Goal: Transaction & Acquisition: Download file/media

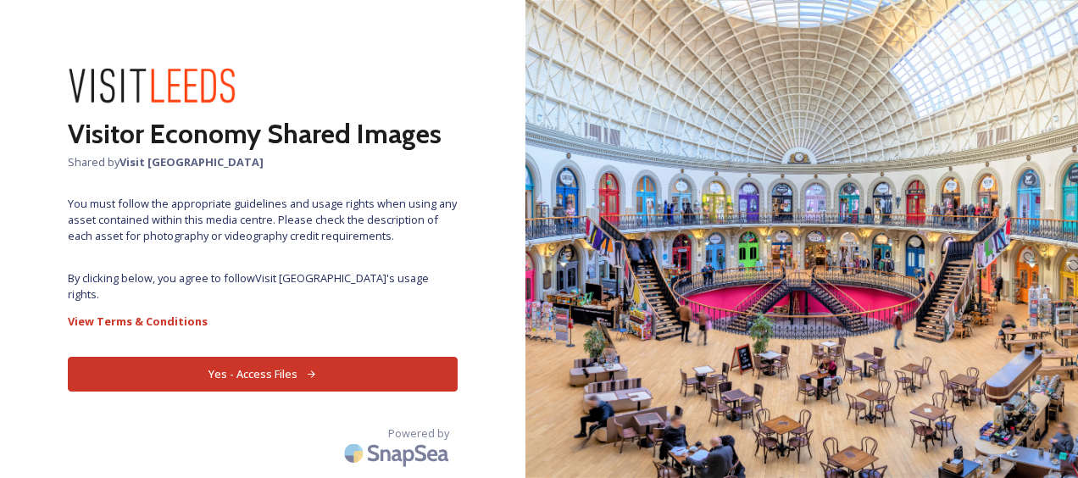
click at [254, 361] on button "Yes - Access Files" at bounding box center [263, 374] width 390 height 35
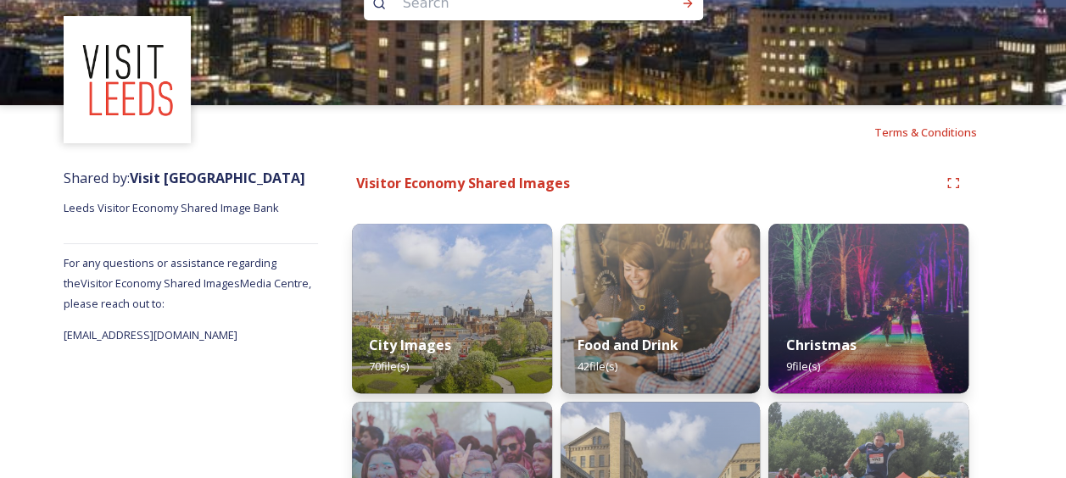
scroll to position [64, 0]
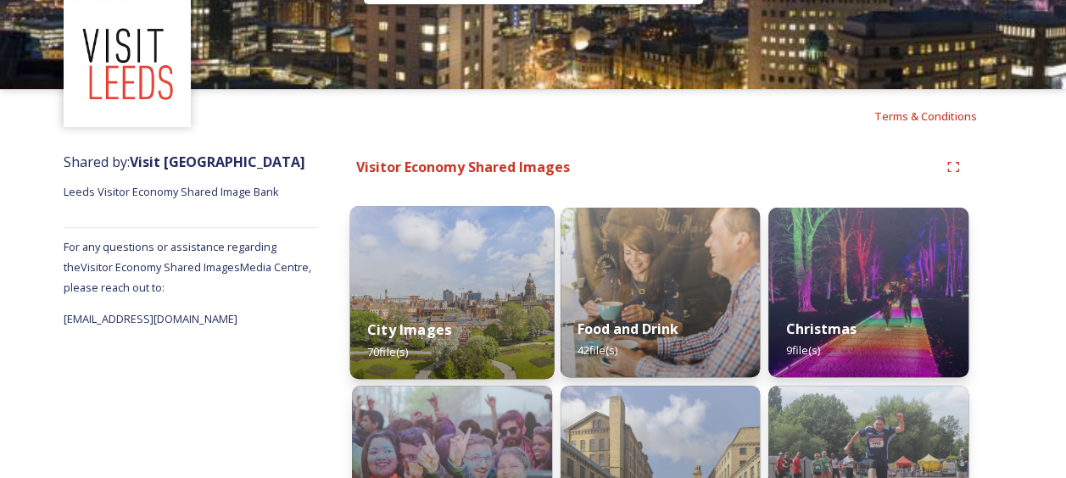
click at [398, 258] on img at bounding box center [451, 292] width 203 height 173
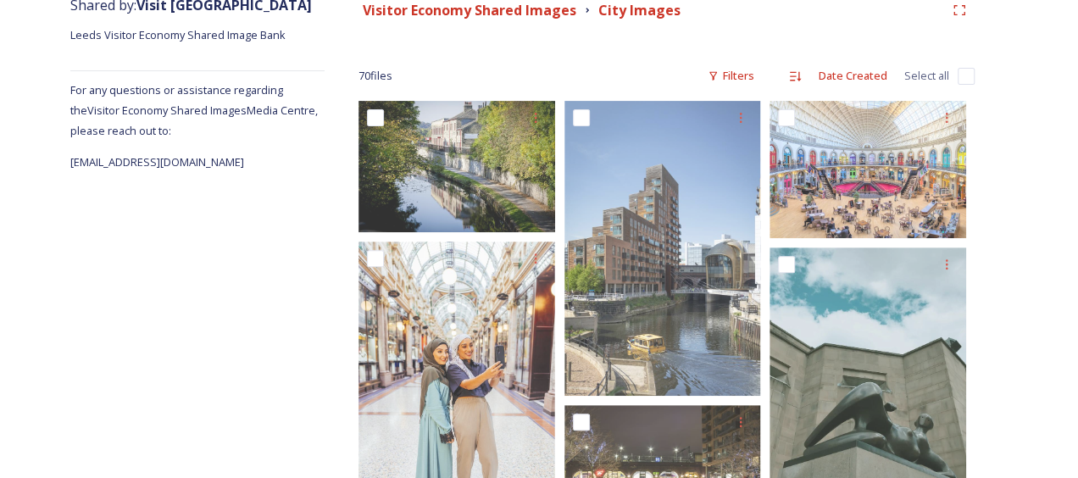
scroll to position [239, 0]
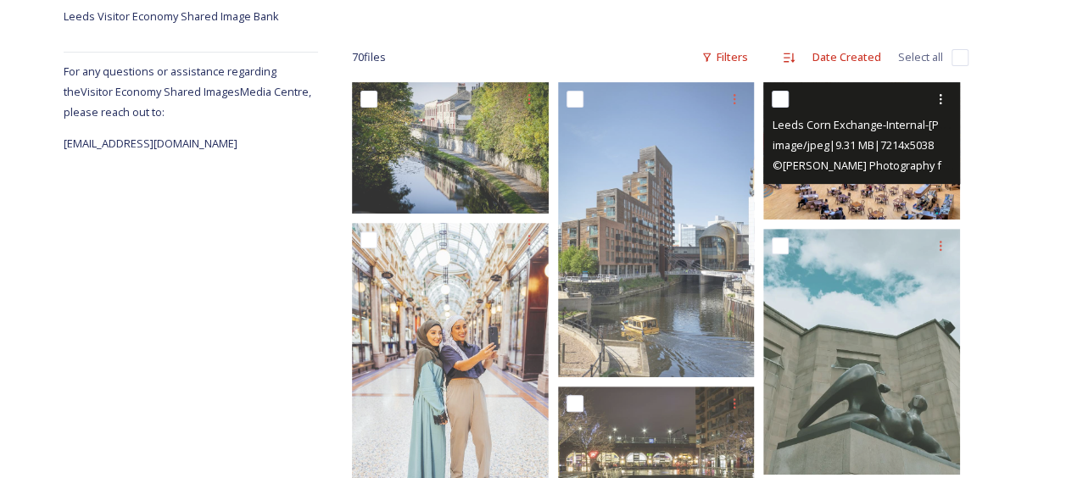
click at [865, 189] on img at bounding box center [861, 150] width 197 height 137
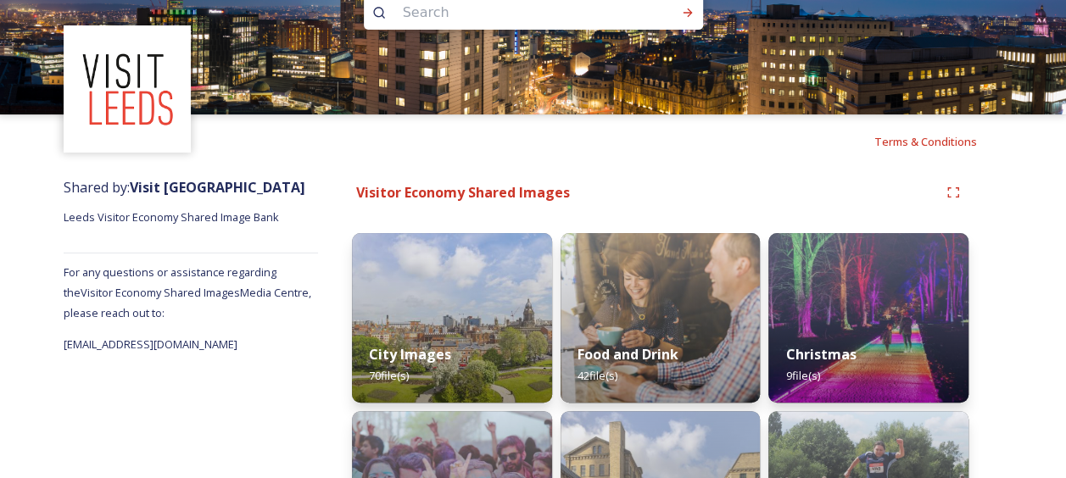
scroll to position [49, 0]
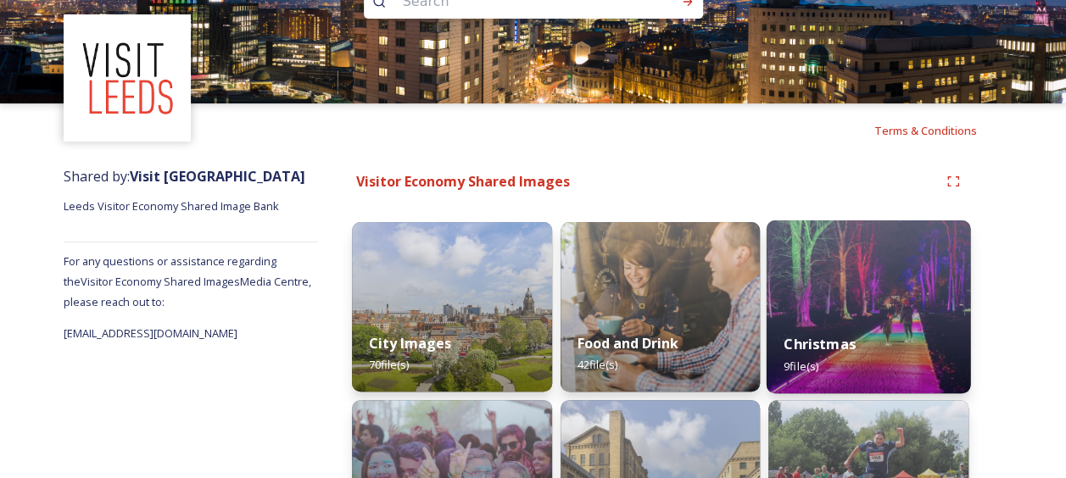
click at [877, 295] on img at bounding box center [867, 306] width 203 height 173
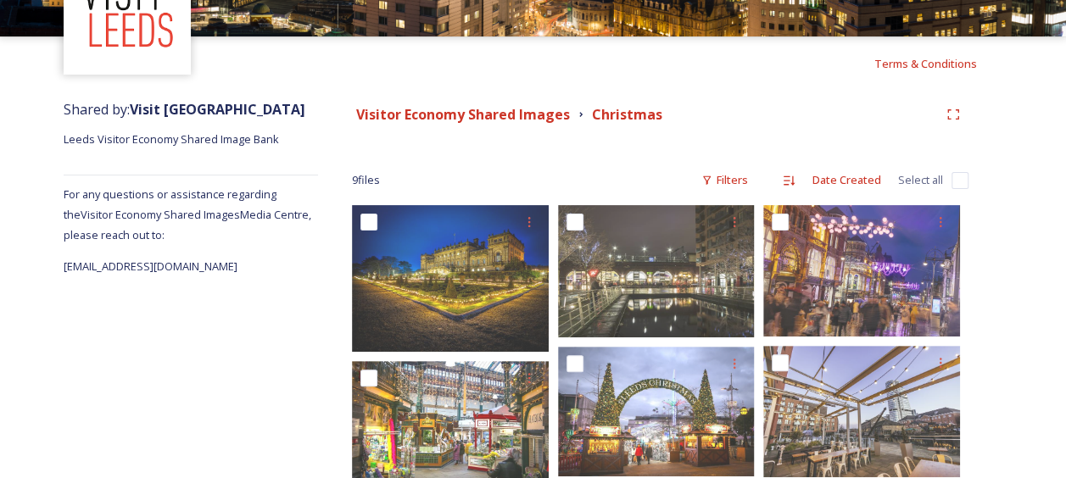
scroll to position [121, 0]
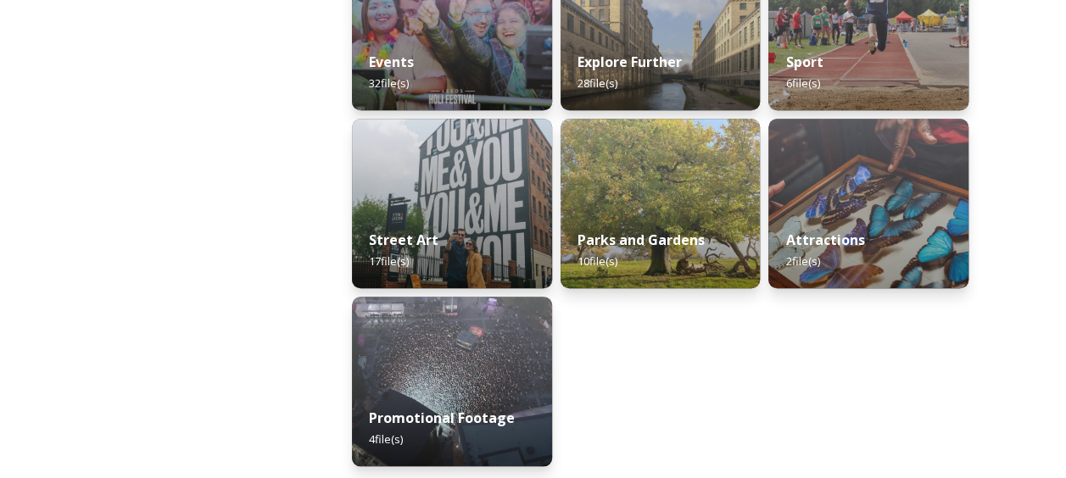
scroll to position [514, 0]
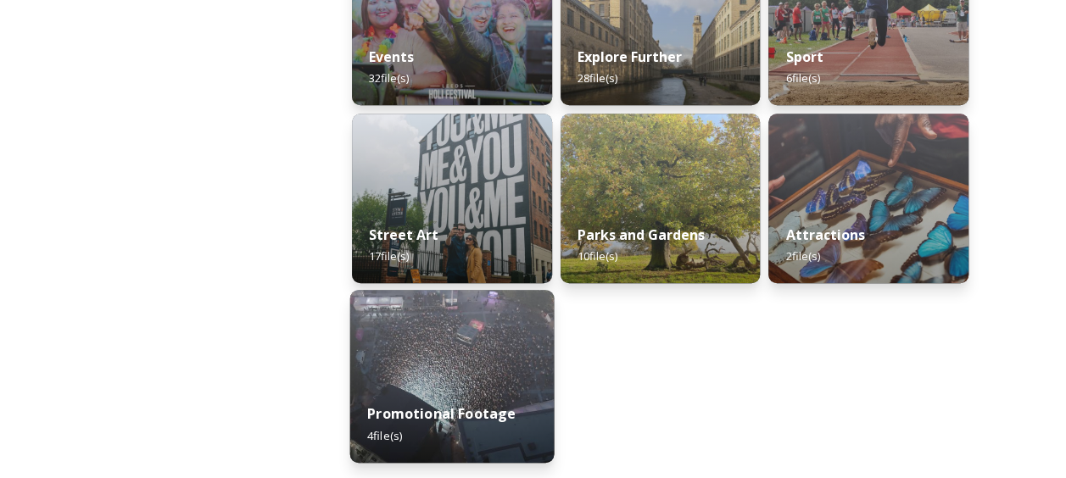
click at [411, 324] on img at bounding box center [451, 376] width 203 height 173
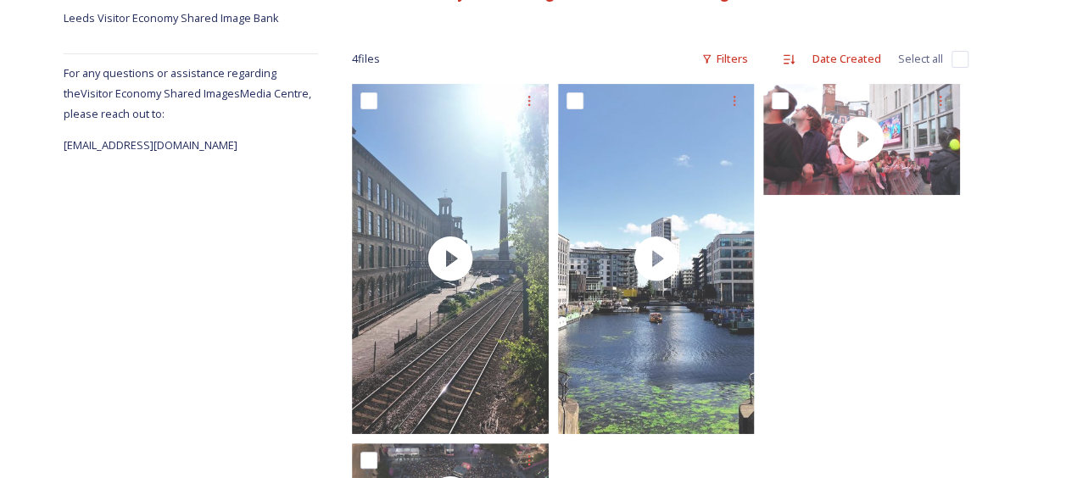
scroll to position [241, 0]
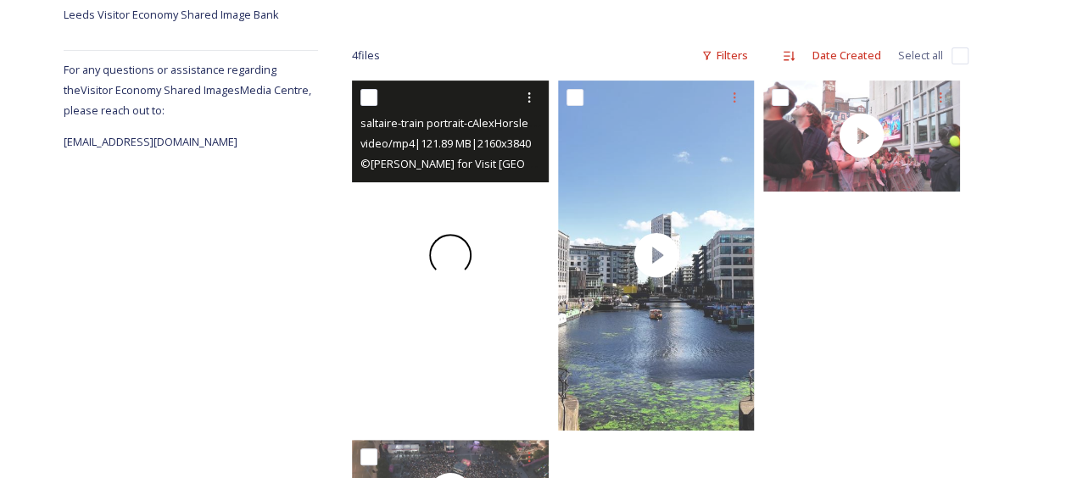
click at [461, 254] on span at bounding box center [450, 255] width 42 height 42
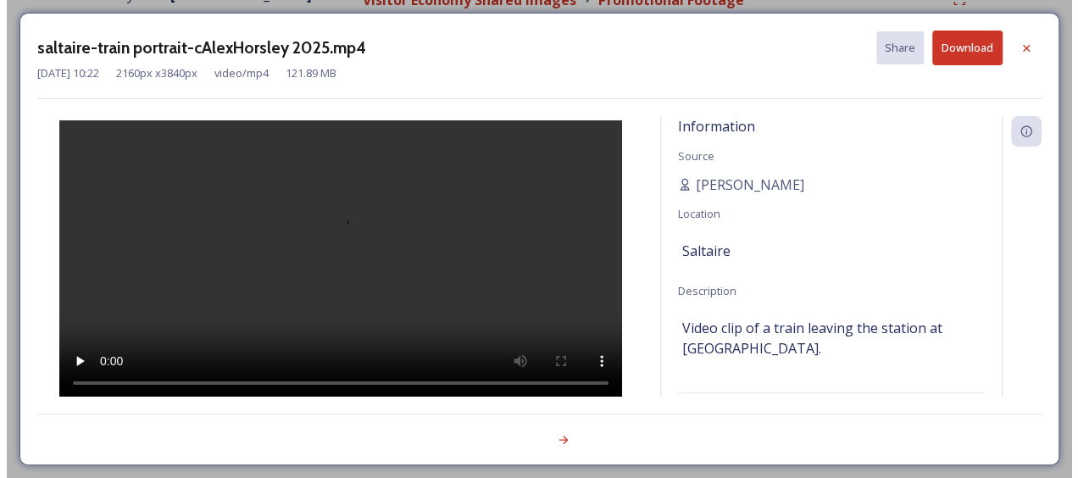
scroll to position [230, 0]
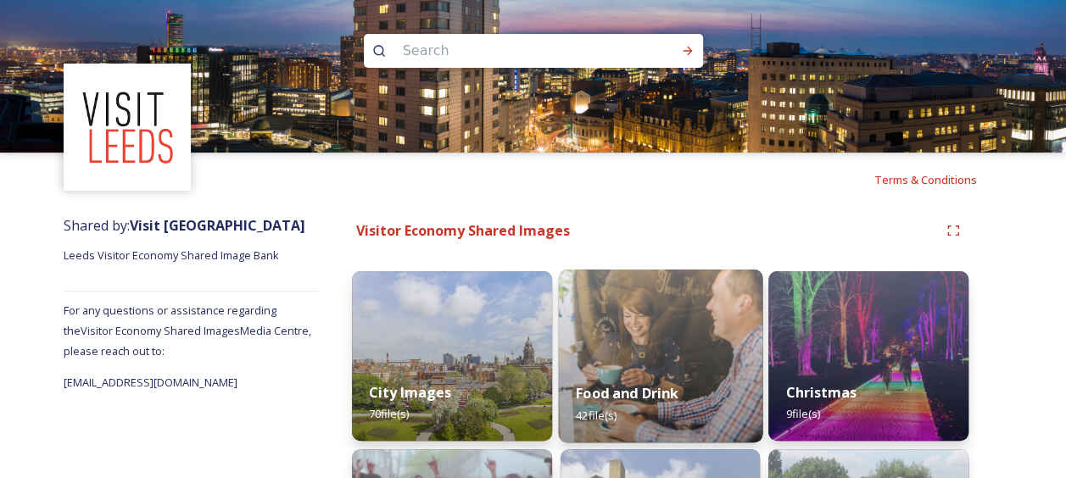
click at [654, 337] on img at bounding box center [659, 356] width 203 height 173
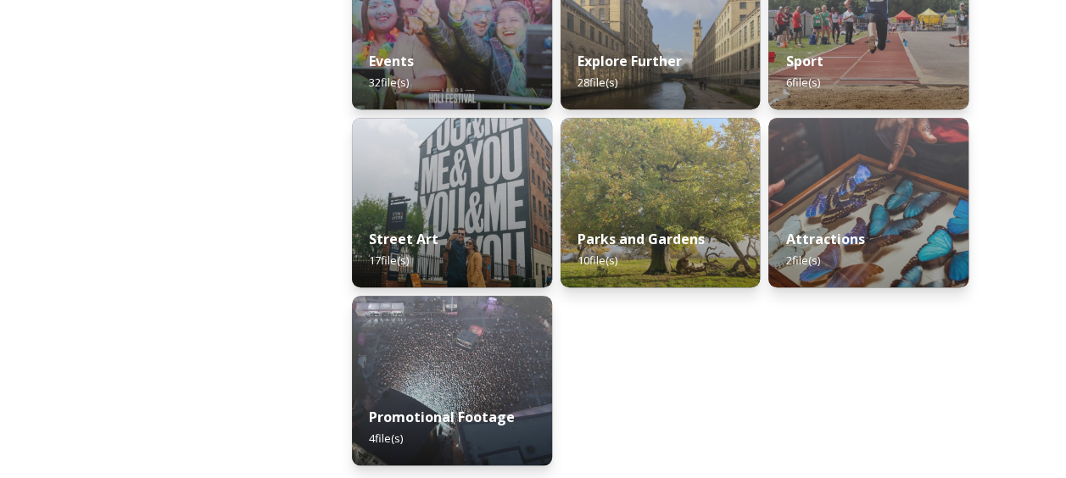
scroll to position [510, 0]
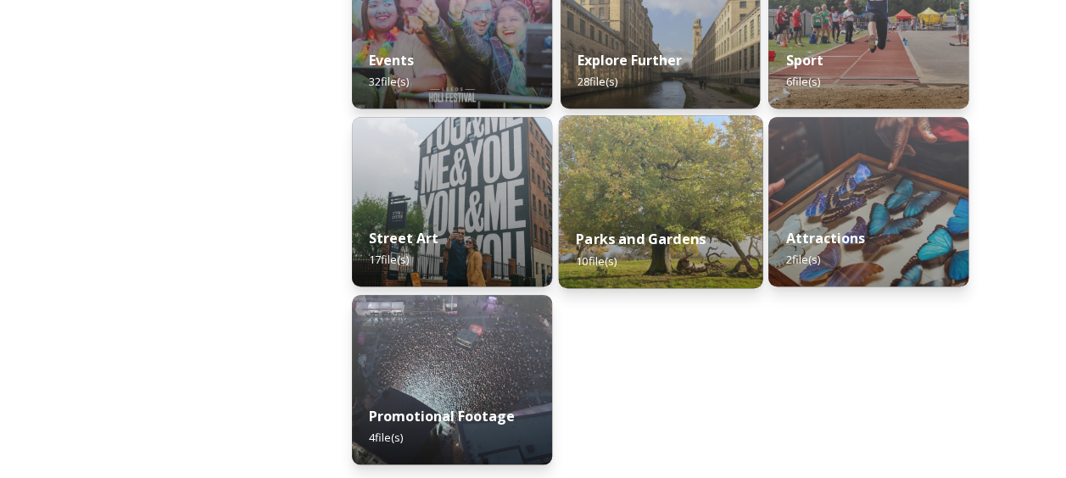
click at [679, 197] on img at bounding box center [659, 201] width 203 height 173
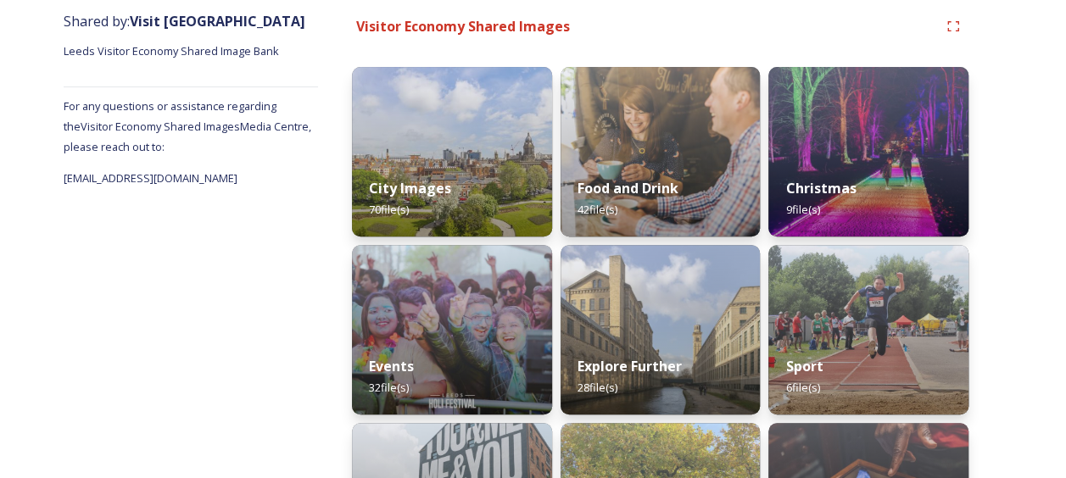
scroll to position [185, 0]
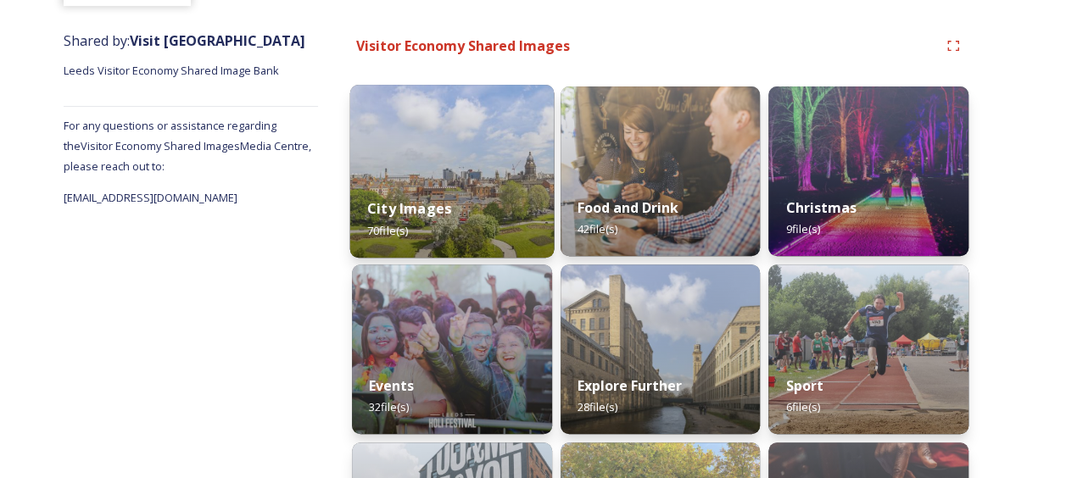
click at [507, 207] on div "City Images 70 file(s)" at bounding box center [451, 219] width 203 height 77
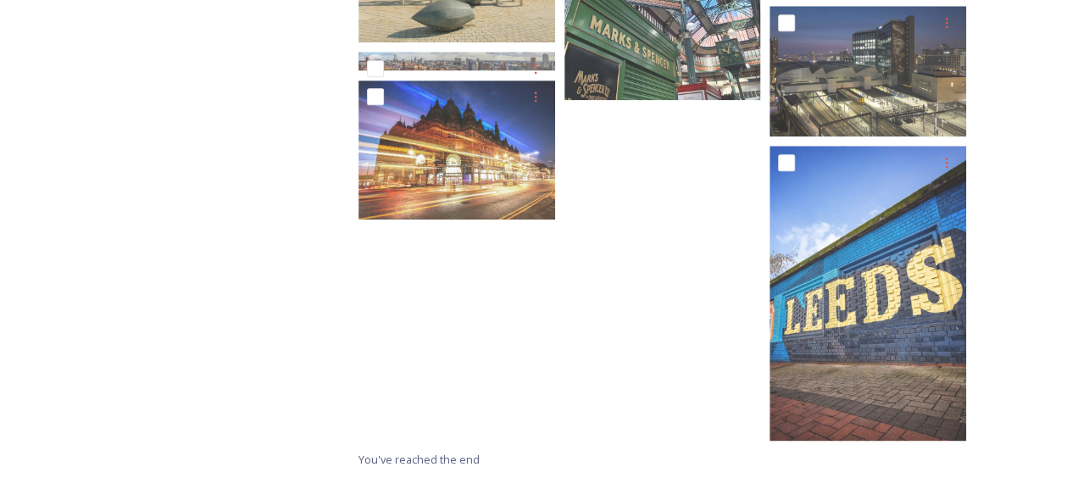
scroll to position [3971, 0]
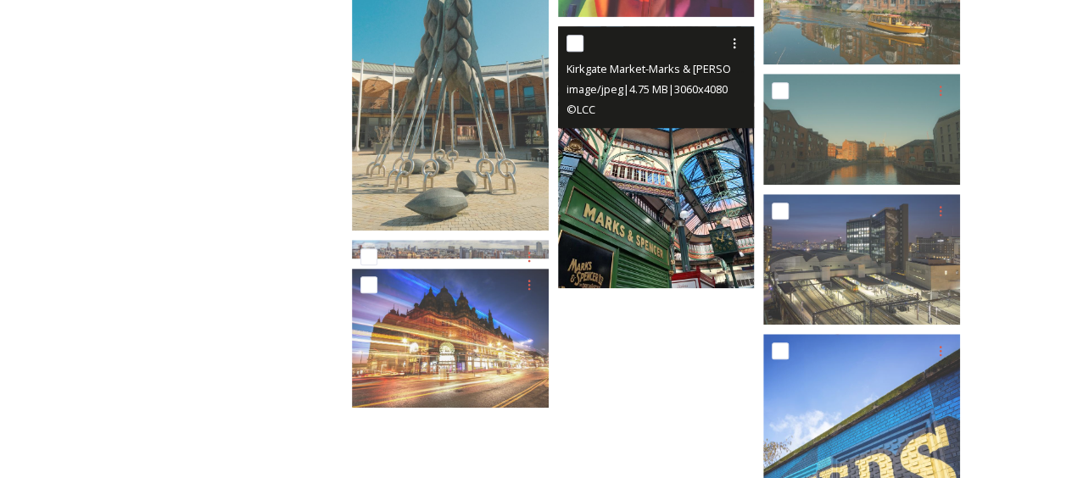
click at [670, 178] on img at bounding box center [656, 157] width 197 height 262
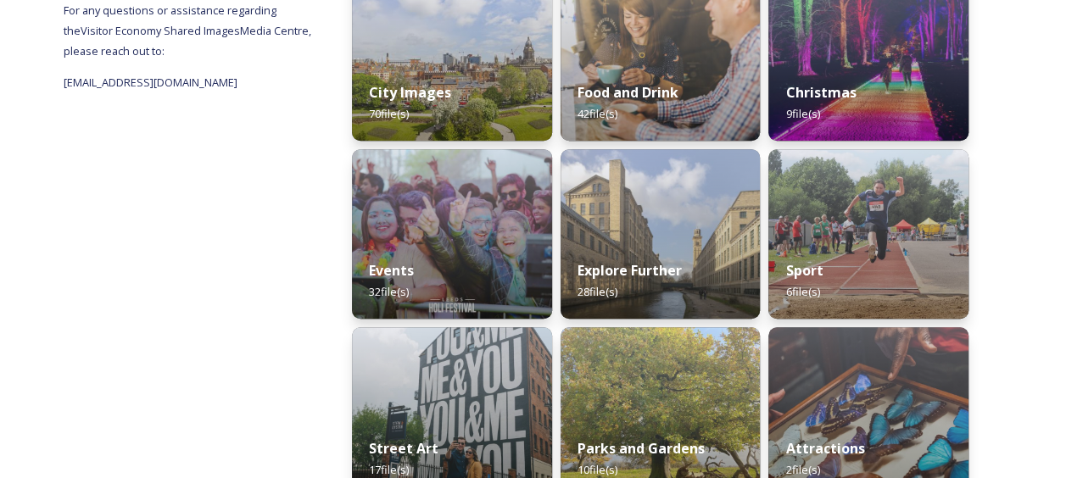
scroll to position [310, 0]
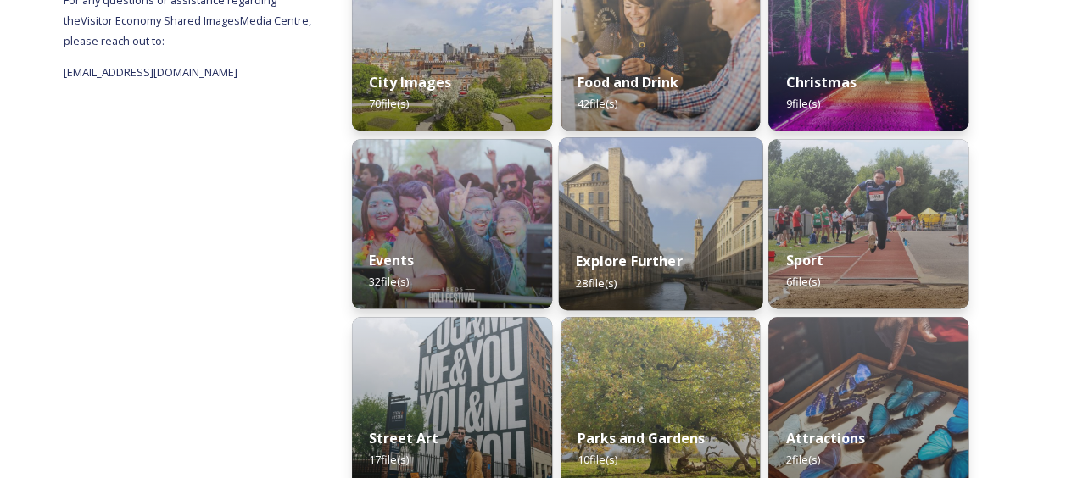
click at [644, 210] on img at bounding box center [659, 223] width 203 height 173
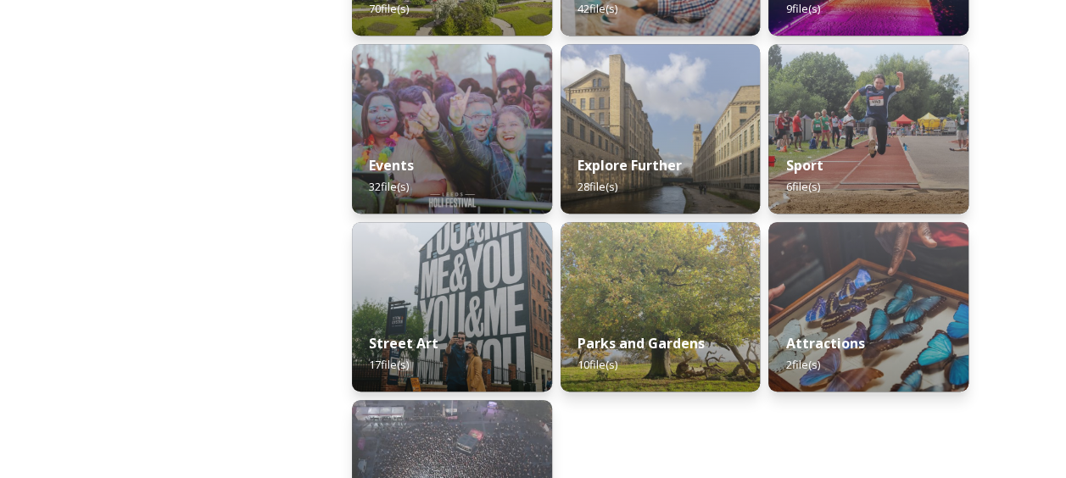
scroll to position [424, 0]
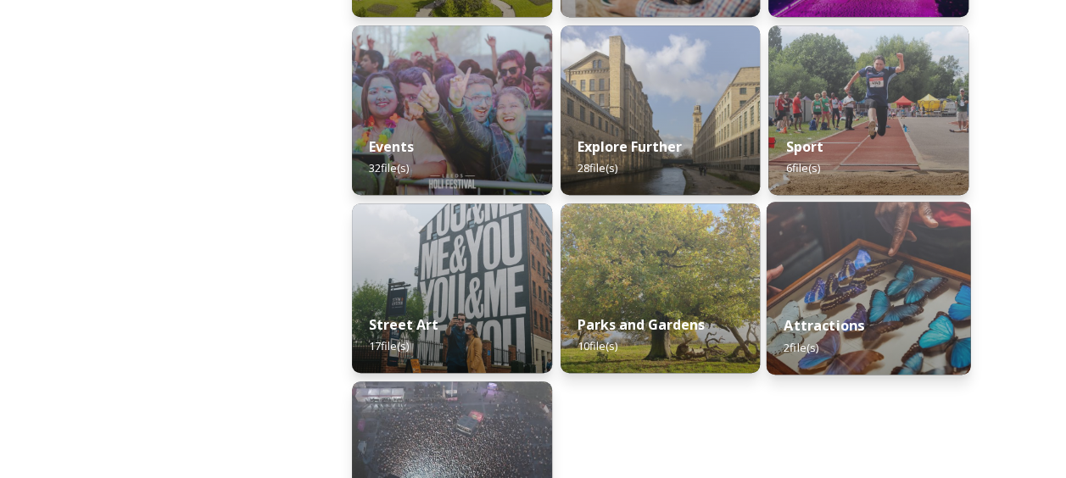
click at [863, 275] on img at bounding box center [867, 288] width 203 height 173
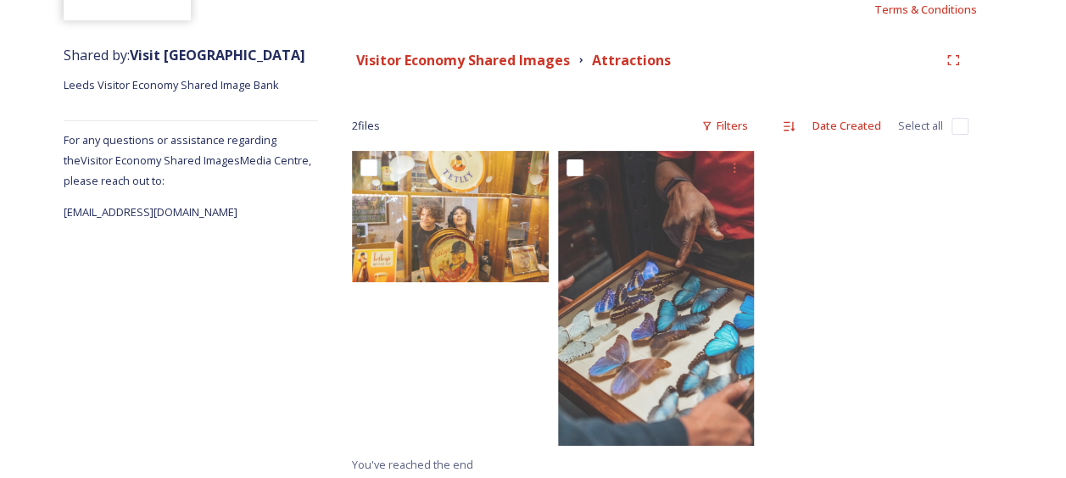
scroll to position [175, 0]
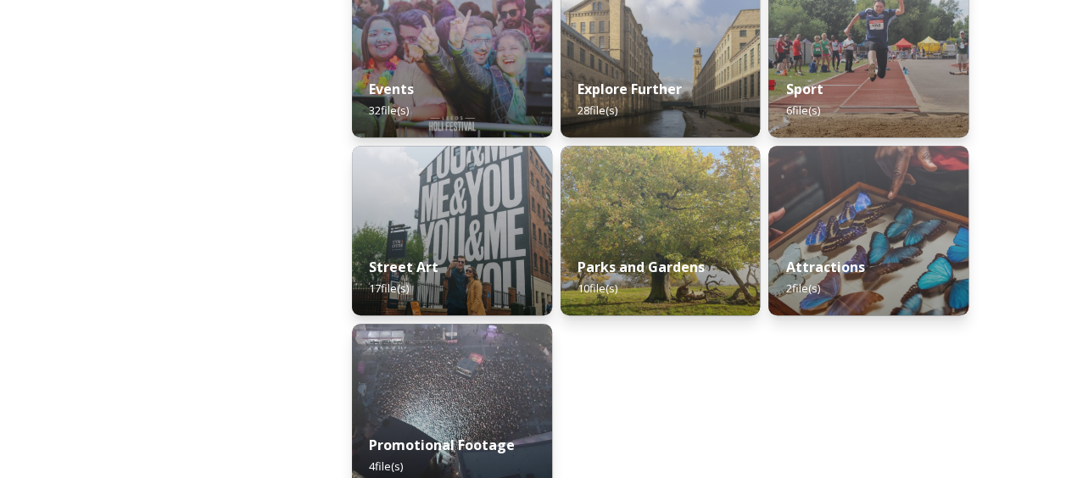
scroll to position [514, 0]
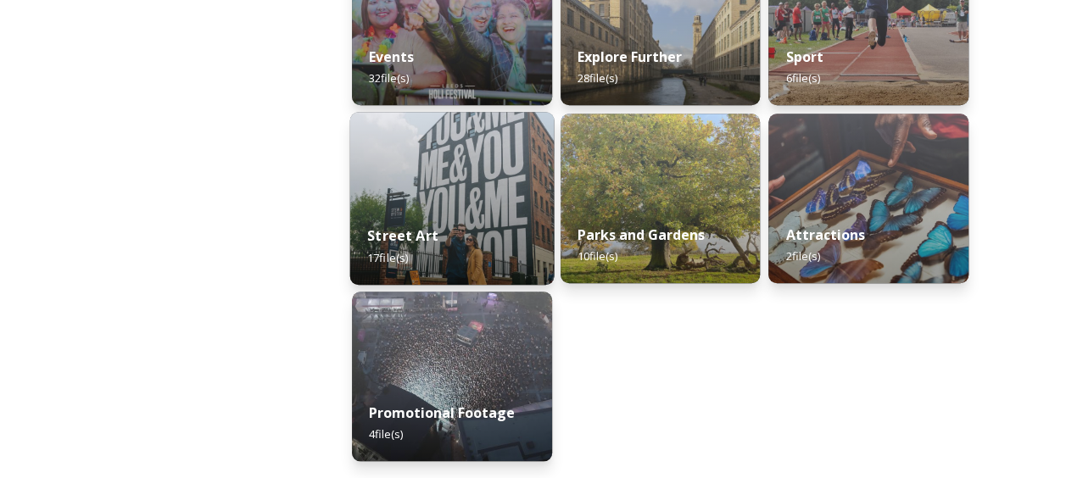
click at [484, 172] on img at bounding box center [451, 198] width 203 height 173
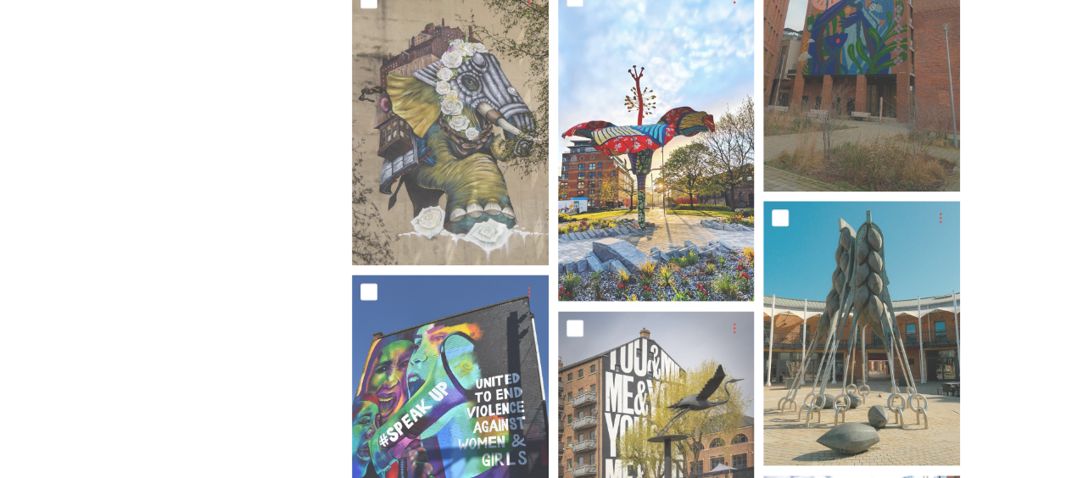
scroll to position [895, 0]
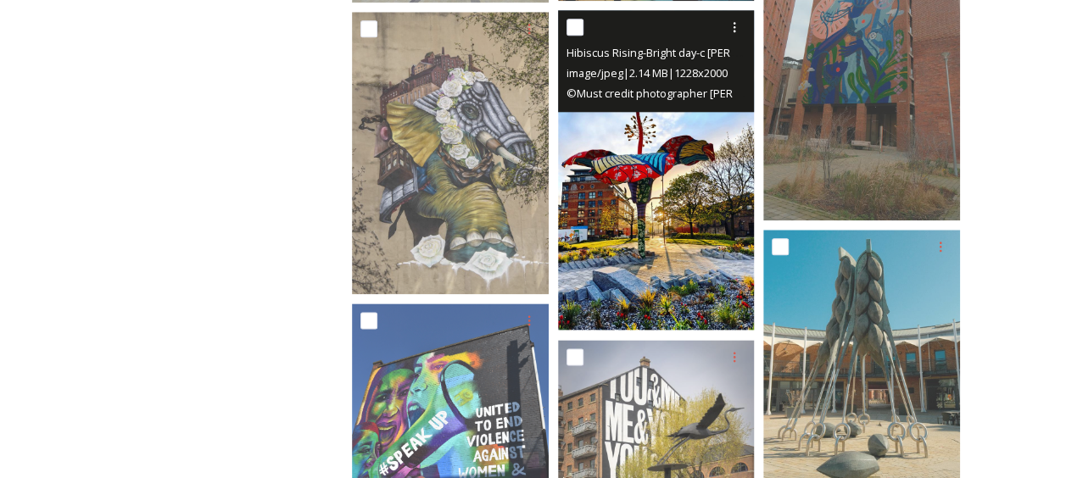
click at [665, 203] on img at bounding box center [656, 170] width 197 height 320
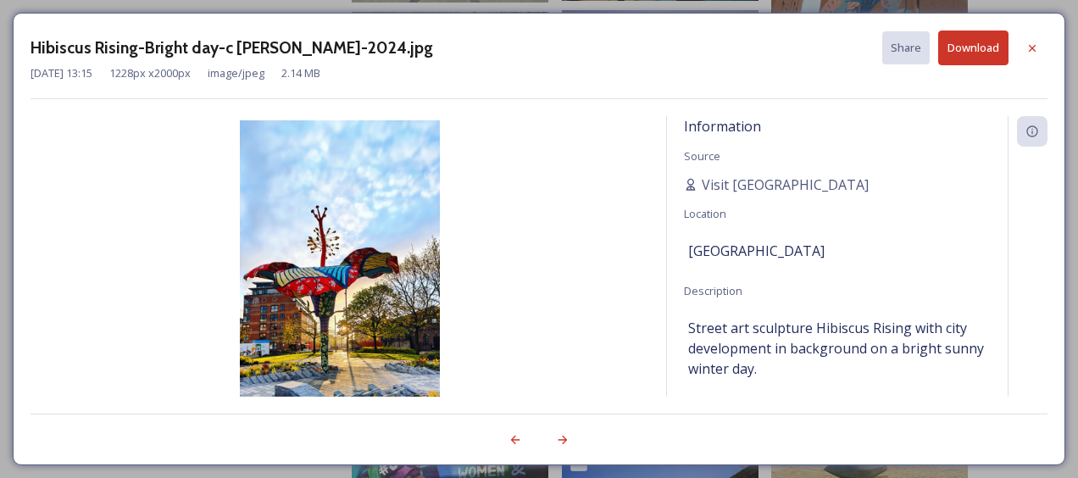
click at [975, 45] on button "Download" at bounding box center [973, 48] width 70 height 35
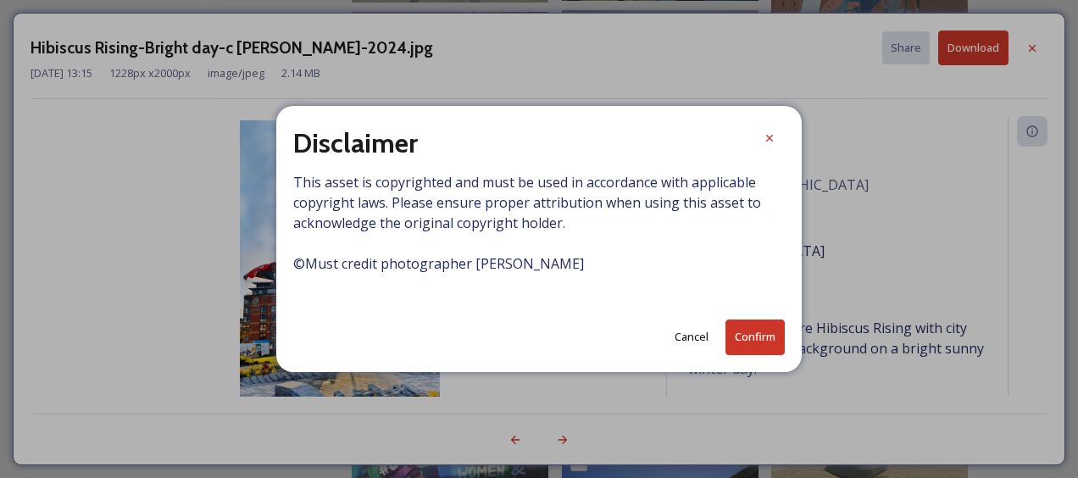
click at [754, 334] on button "Confirm" at bounding box center [755, 337] width 59 height 35
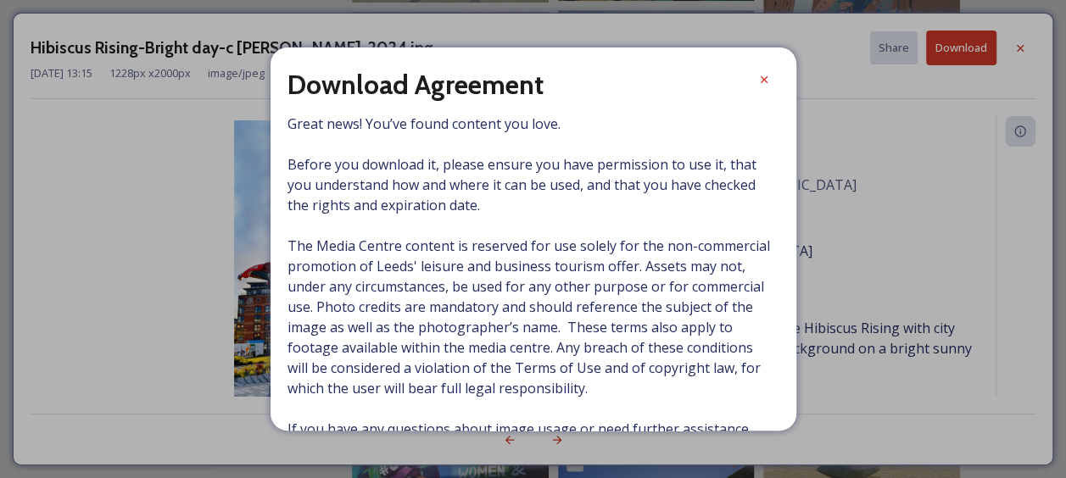
scroll to position [126, 0]
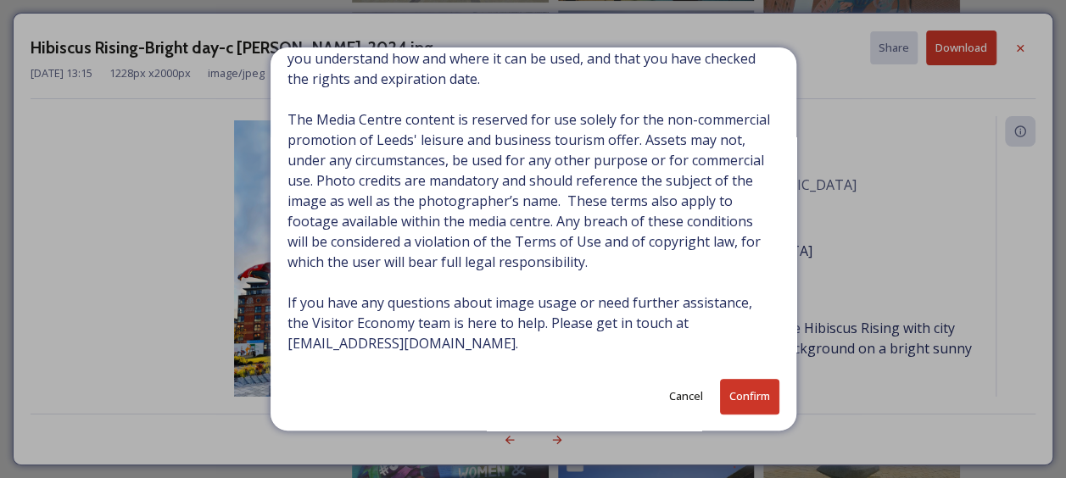
click at [683, 393] on button "Cancel" at bounding box center [685, 396] width 51 height 33
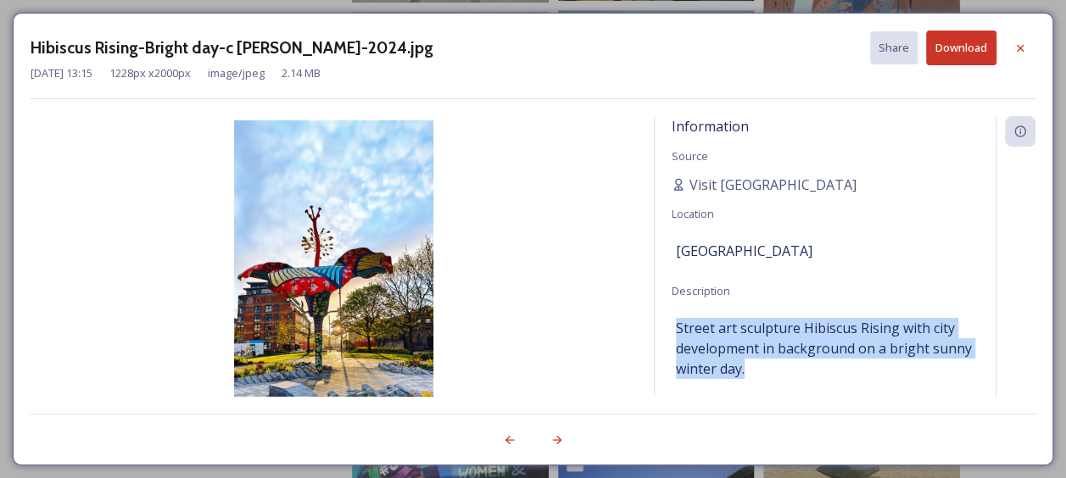
drag, startPoint x: 675, startPoint y: 322, endPoint x: 802, endPoint y: 366, distance: 134.6
click at [802, 366] on span "Street art sculpture Hibiscus Rising with city development in background on a b…" at bounding box center [825, 348] width 298 height 61
copy span "Street art sculpture Hibiscus Rising with city development in background on a b…"
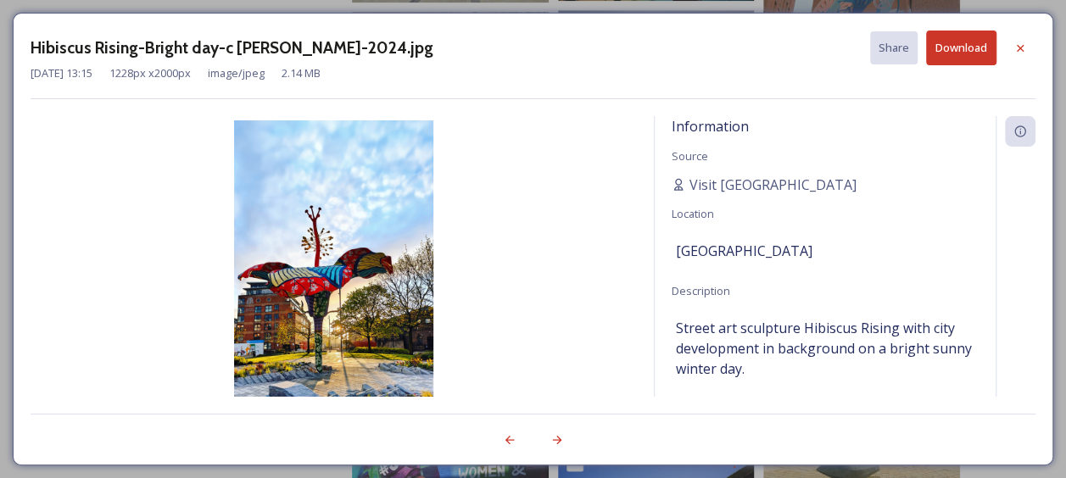
click at [1001, 403] on div "Hibiscus Rising-Bright day-c [PERSON_NAME]-2024.jpg Share Download [DATE] 13:15…" at bounding box center [533, 239] width 1040 height 453
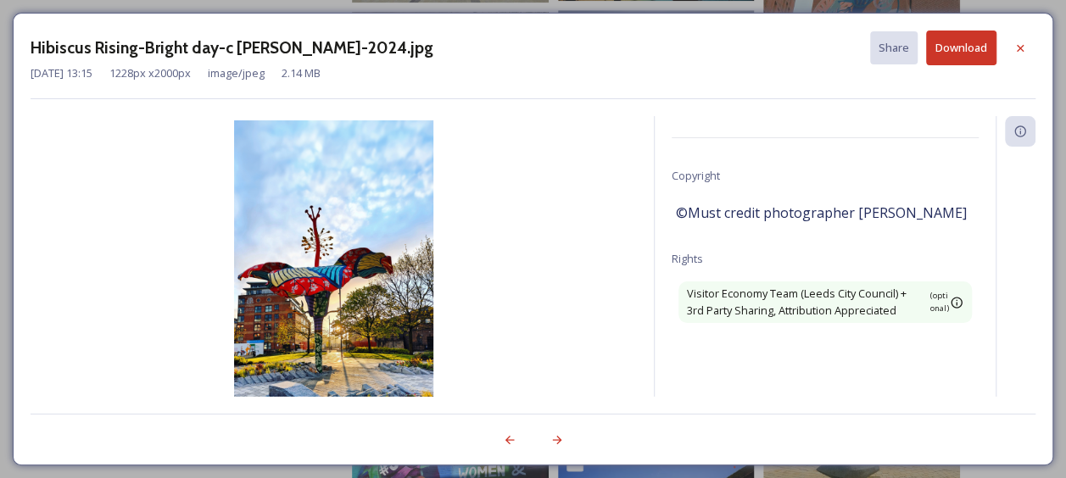
scroll to position [281, 0]
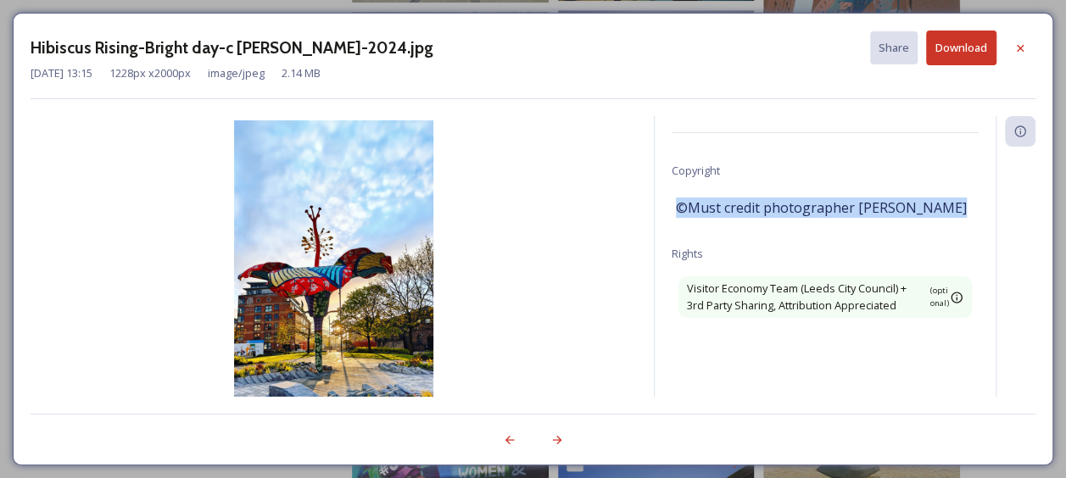
drag, startPoint x: 676, startPoint y: 205, endPoint x: 950, endPoint y: 206, distance: 273.8
click at [950, 206] on div "©Must credit photographer [PERSON_NAME]" at bounding box center [825, 207] width 298 height 29
copy span "©Must credit photographer [PERSON_NAME]"
click at [950, 42] on button "Download" at bounding box center [961, 48] width 70 height 35
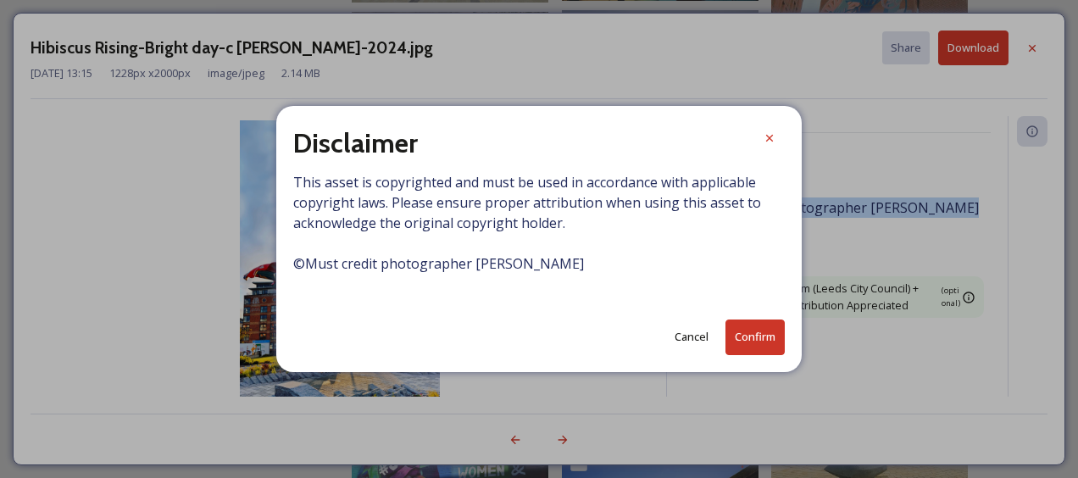
click at [754, 332] on button "Confirm" at bounding box center [755, 337] width 59 height 35
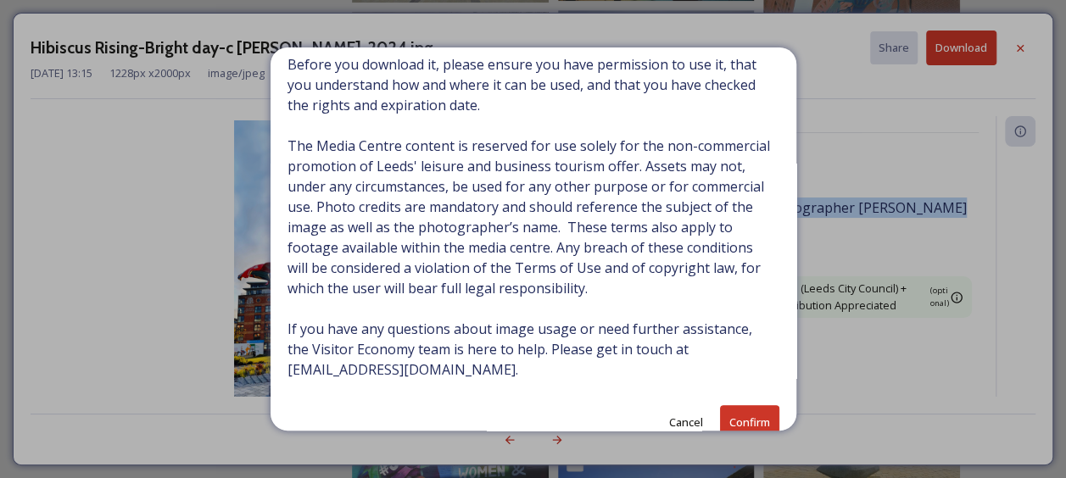
scroll to position [123, 0]
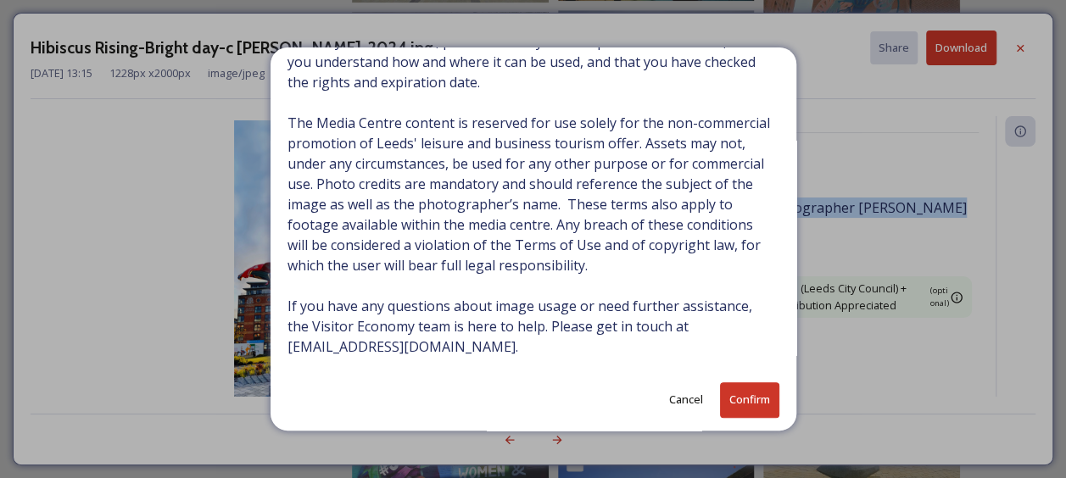
click at [746, 398] on button "Confirm" at bounding box center [749, 399] width 59 height 35
